Goal: Task Accomplishment & Management: Manage account settings

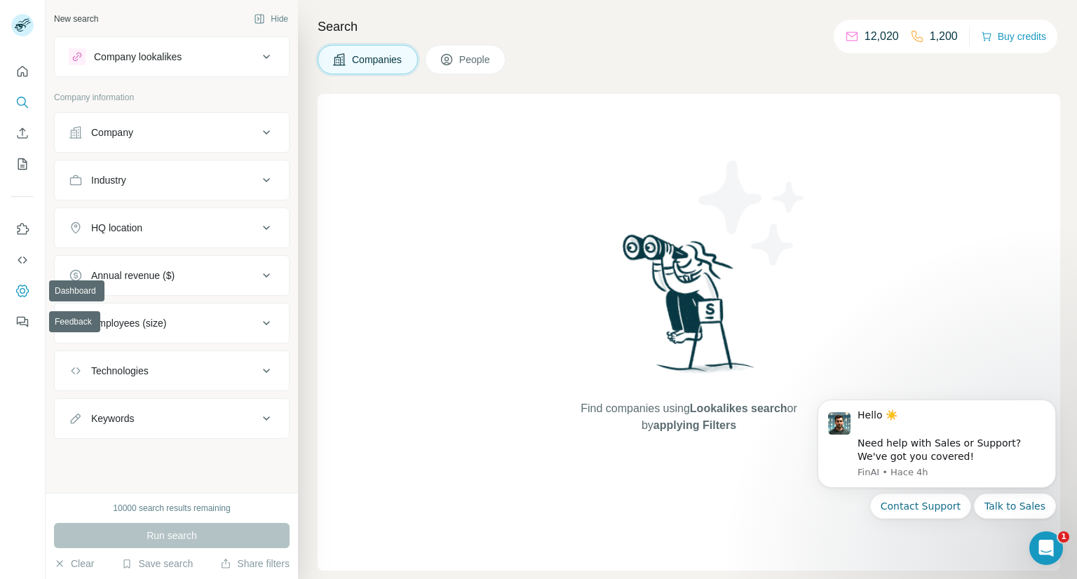
click at [18, 290] on icon "Dashboard" at bounding box center [22, 291] width 14 height 14
drag, startPoint x: 55, startPoint y: 274, endPoint x: 30, endPoint y: 278, distance: 25.7
click at [54, 274] on div "Annual revenue ($)" at bounding box center [172, 275] width 236 height 41
click at [31, 288] on button "Dashboard" at bounding box center [22, 290] width 22 height 25
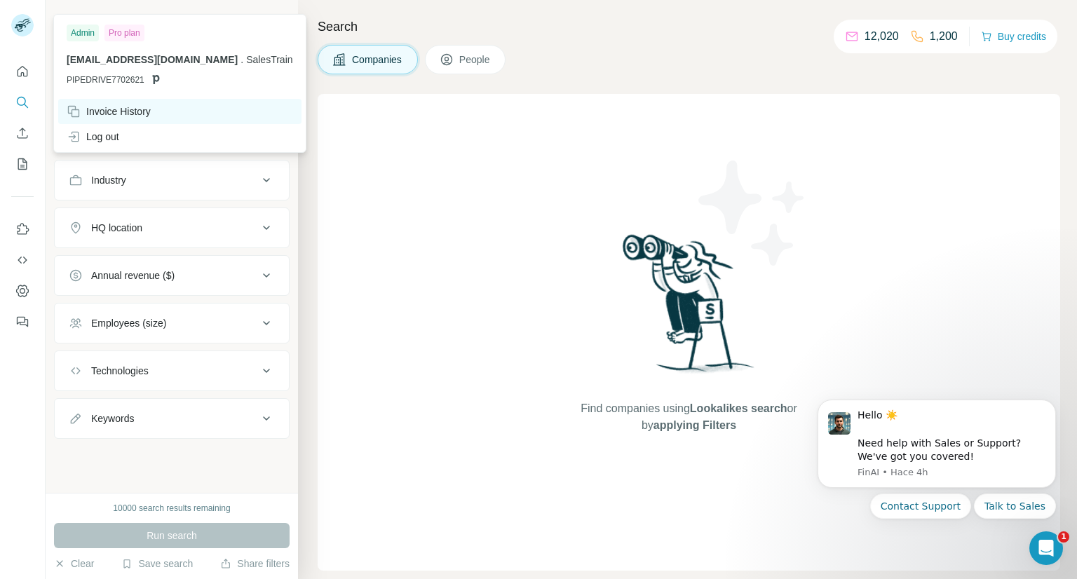
click at [124, 105] on div "Invoice History" at bounding box center [109, 112] width 84 height 14
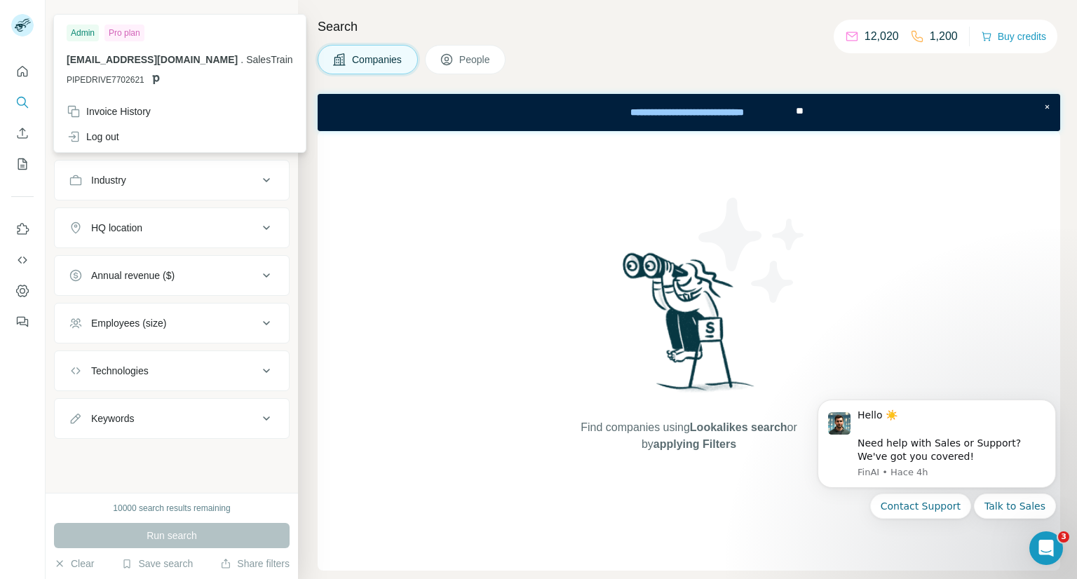
click at [88, 34] on div "Admin" at bounding box center [83, 33] width 32 height 17
click at [122, 106] on div "Invoice History" at bounding box center [109, 112] width 84 height 14
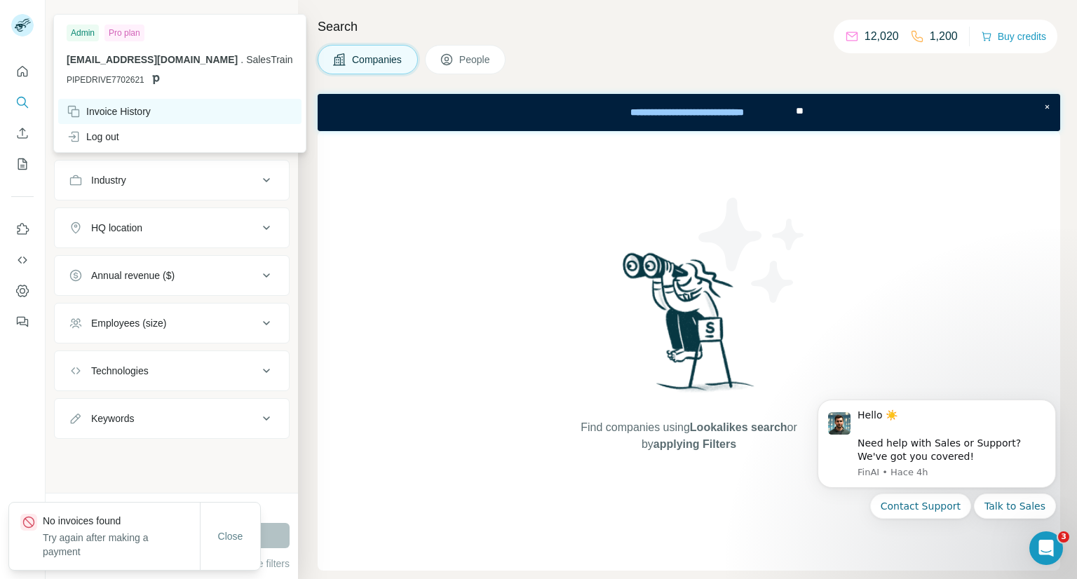
click at [133, 115] on div "Invoice History" at bounding box center [109, 112] width 84 height 14
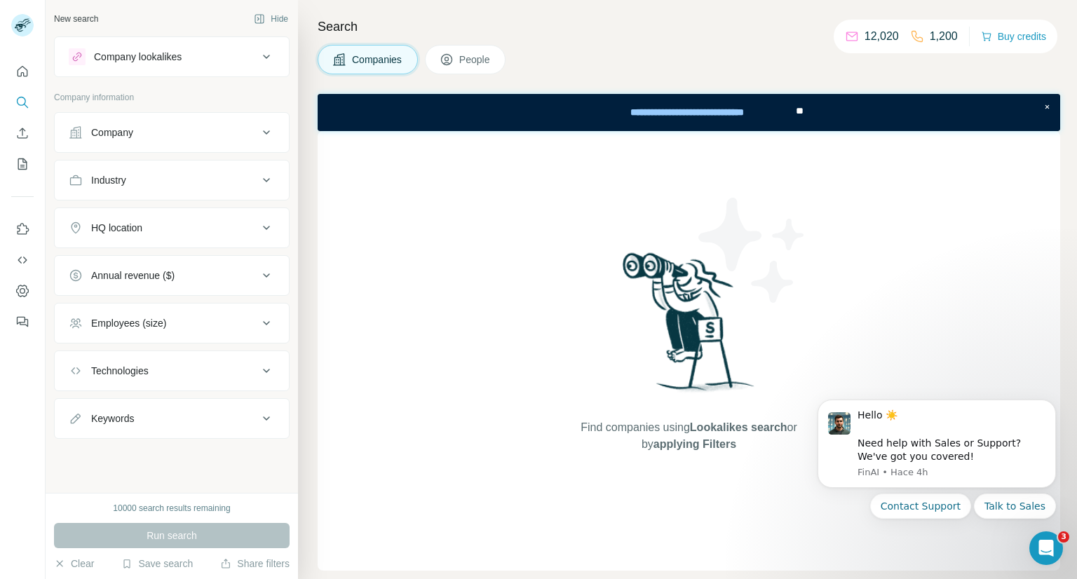
click at [267, 133] on icon at bounding box center [266, 132] width 17 height 17
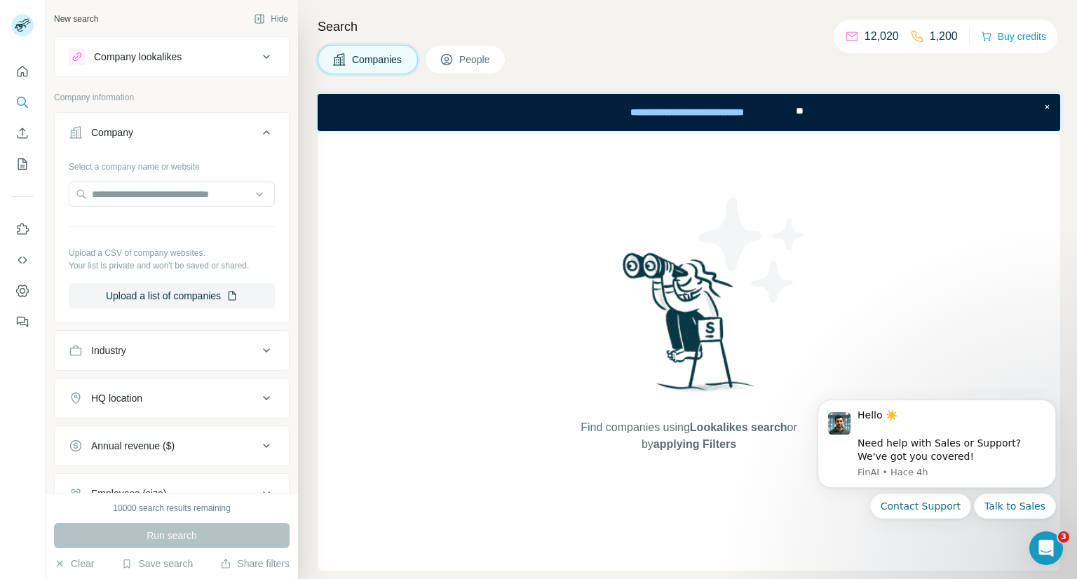
click at [269, 132] on button "Company" at bounding box center [172, 135] width 234 height 39
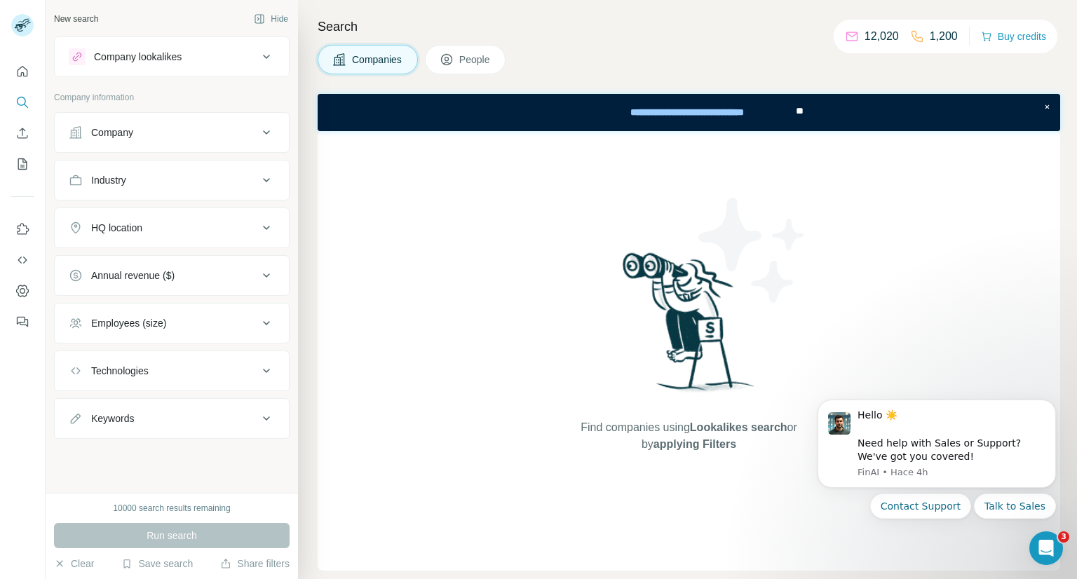
click at [368, 62] on span "Companies" at bounding box center [377, 60] width 51 height 14
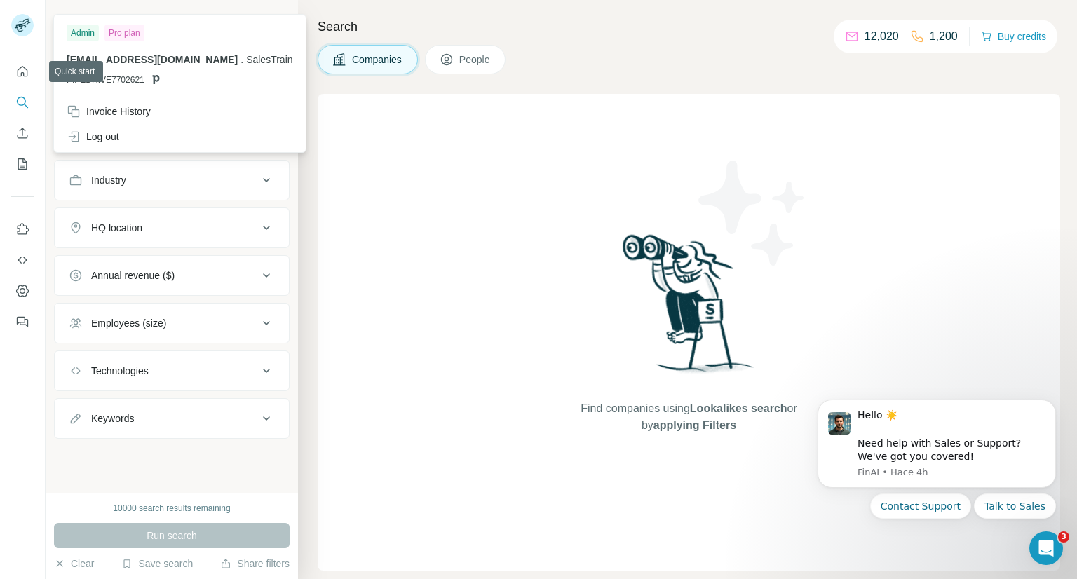
click at [18, 29] on img at bounding box center [22, 25] width 22 height 22
click at [105, 116] on div "Invoice History" at bounding box center [109, 112] width 84 height 14
click at [18, 159] on icon "My lists" at bounding box center [22, 164] width 9 height 11
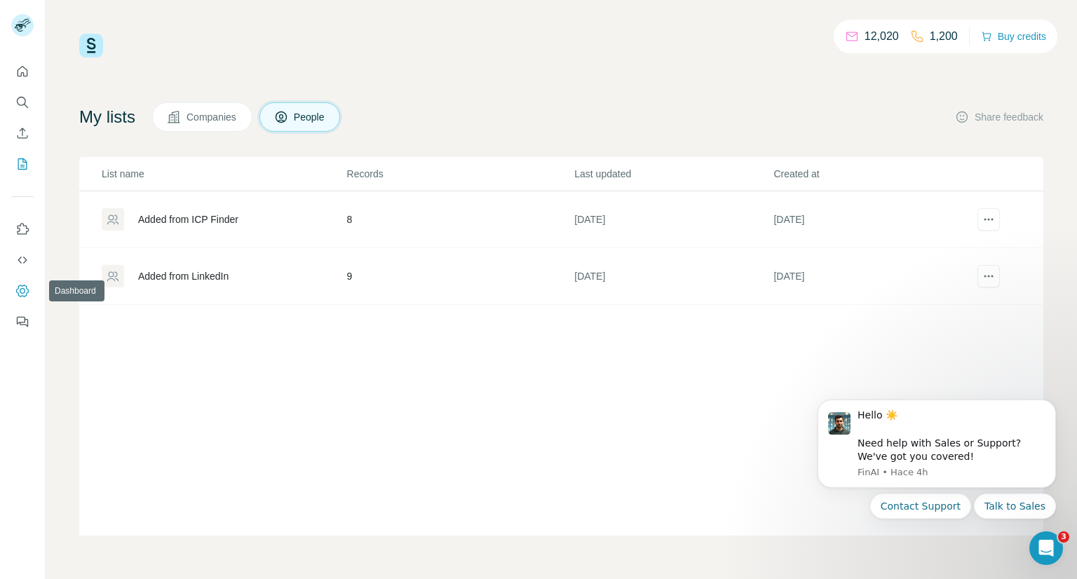
click at [25, 294] on icon "Dashboard" at bounding box center [22, 291] width 14 height 14
click at [1051, 407] on icon "Dismiss notification" at bounding box center [1053, 405] width 8 height 8
